Goal: Find specific page/section: Find specific page/section

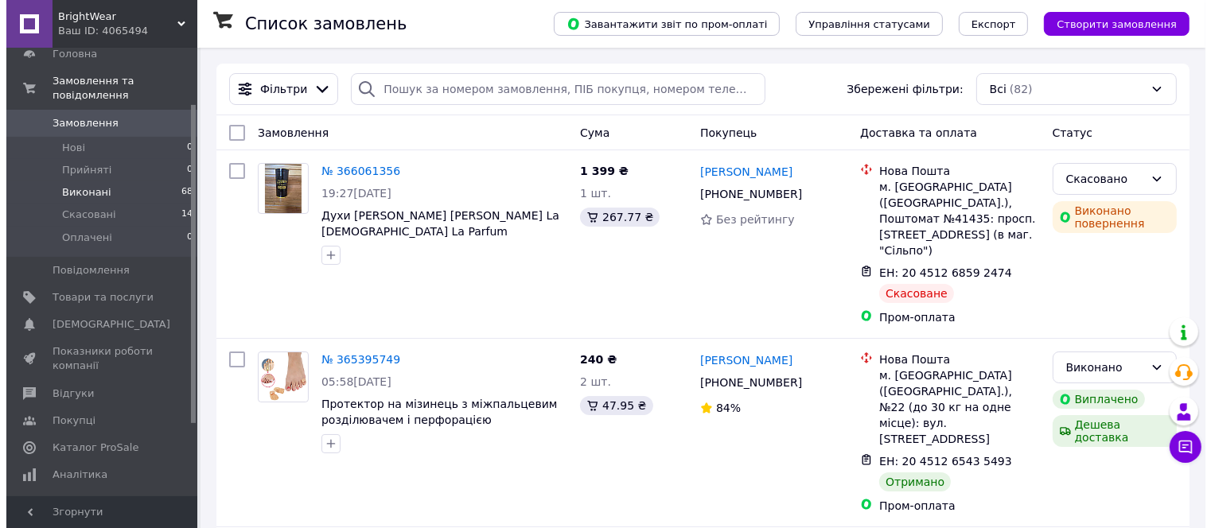
scroll to position [80, 0]
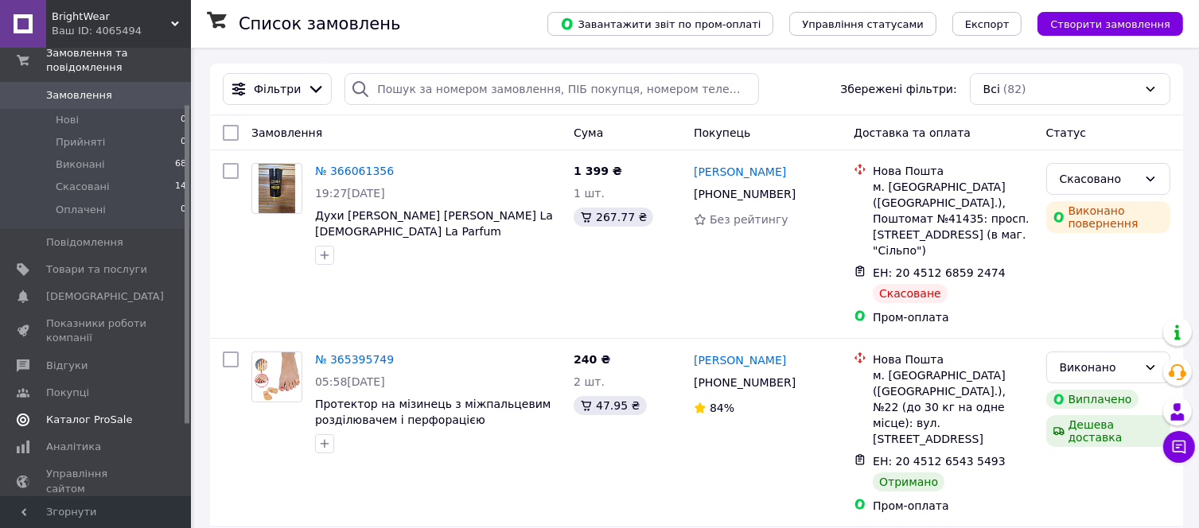
click at [86, 413] on span "Каталог ProSale" at bounding box center [89, 420] width 86 height 14
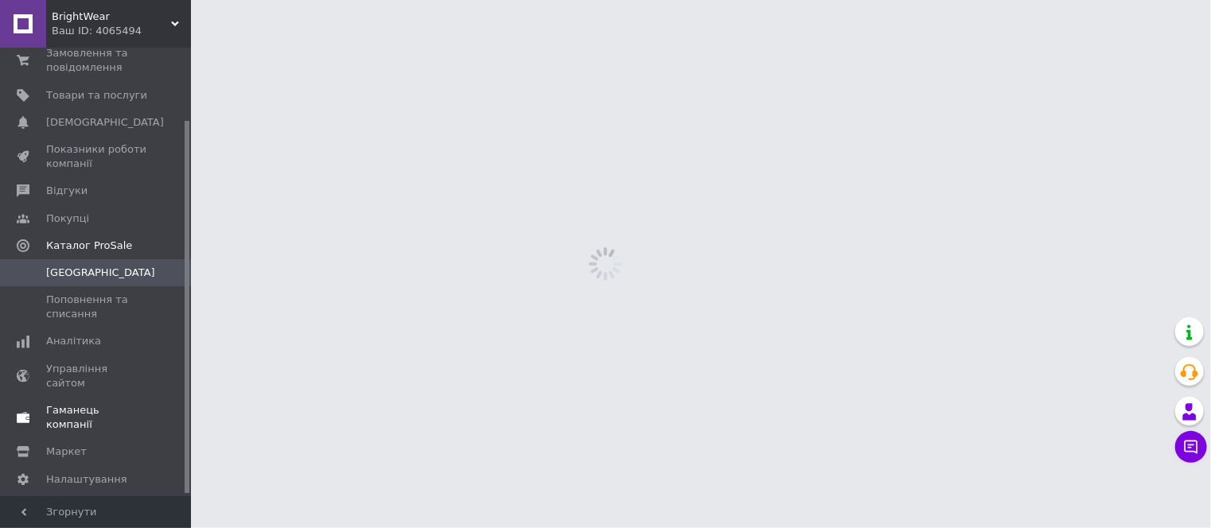
scroll to position [87, 0]
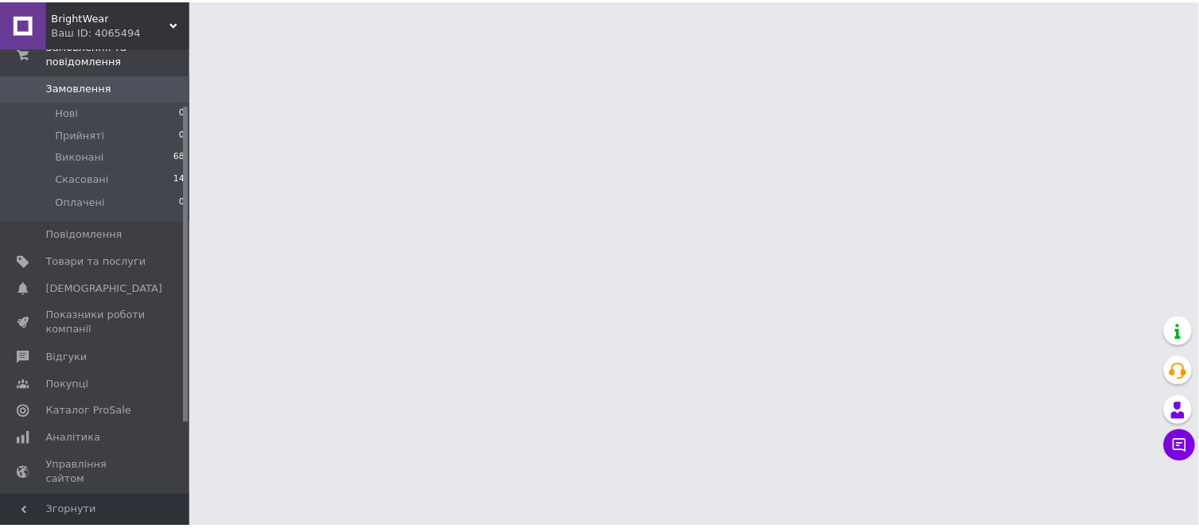
scroll to position [80, 0]
